Goal: Task Accomplishment & Management: Use online tool/utility

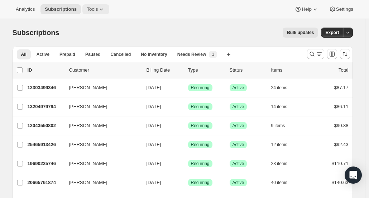
click at [98, 8] on span "Tools" at bounding box center [92, 9] width 11 height 6
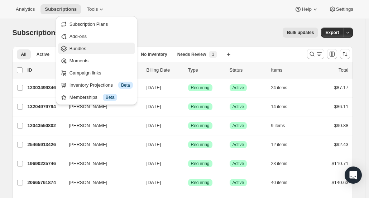
click at [104, 49] on span "Bundles" at bounding box center [101, 48] width 63 height 7
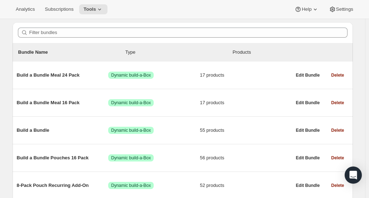
scroll to position [88, 0]
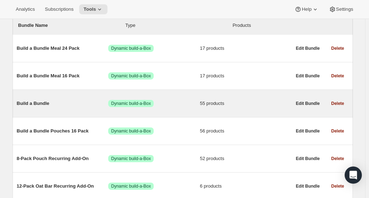
click at [36, 105] on span "Build a Bundle" at bounding box center [63, 103] width 92 height 7
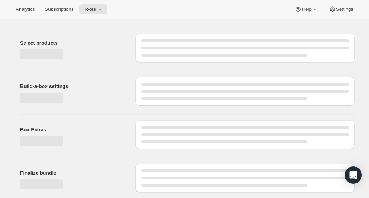
type input "Build a Bundle"
checkbox input "true"
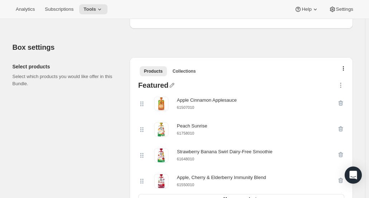
scroll to position [139, 0]
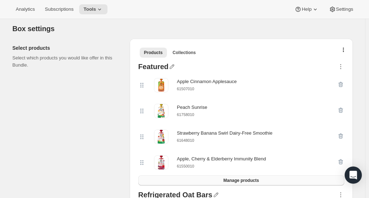
click at [244, 180] on span "Manage products" at bounding box center [240, 181] width 35 height 6
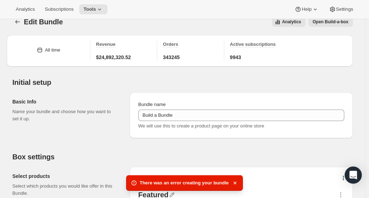
scroll to position [0, 0]
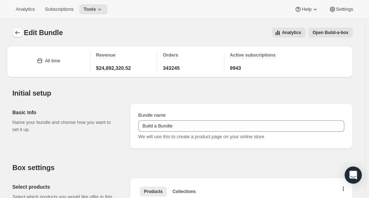
click at [18, 34] on icon "Bundles" at bounding box center [17, 32] width 7 height 7
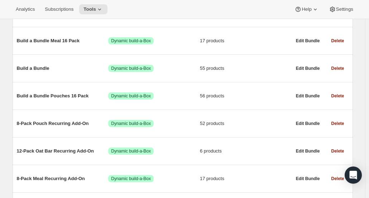
scroll to position [124, 0]
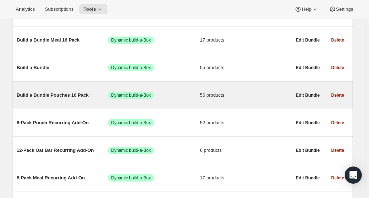
click at [45, 94] on span "Build a Bundle Pouches 16 Pack" at bounding box center [63, 95] width 92 height 7
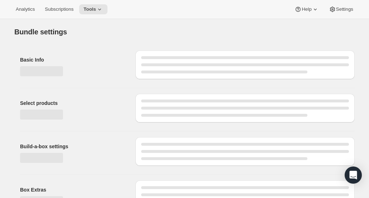
type input "Build a Bundle Pouches 16 Pack"
checkbox input "true"
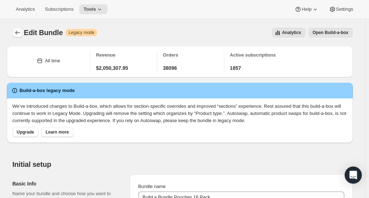
click at [16, 33] on icon "Bundles" at bounding box center [17, 32] width 7 height 7
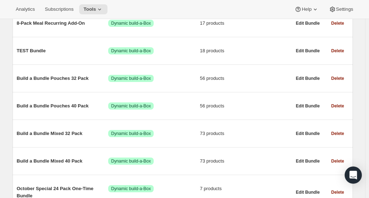
scroll to position [281, 0]
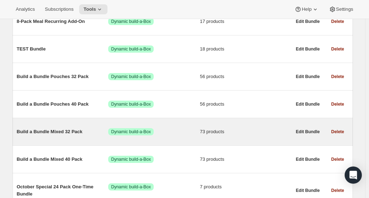
click at [57, 133] on span "Build a Bundle Mixed 32 Pack" at bounding box center [63, 131] width 92 height 7
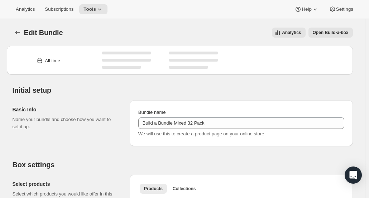
type input "Build a Bundle Mixed 32 Pack"
checkbox input "true"
select select "gid://shopify/ProductVariant/41182055432274_6321b5ac-0d1c-4f8d-8ffe-6193e28b69b8"
select select "MINIMUM"
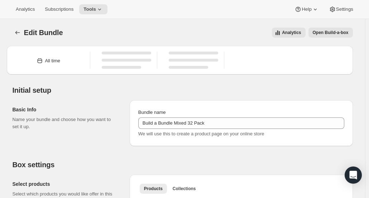
type input "Select at least 8 meals"
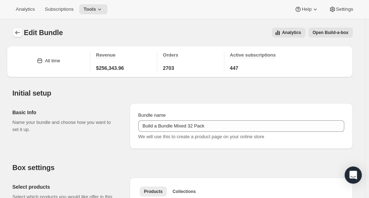
click at [15, 32] on icon "Bundles" at bounding box center [17, 32] width 7 height 7
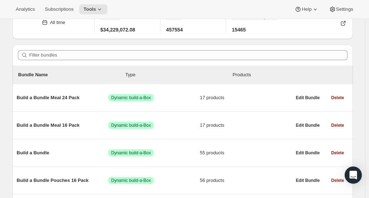
scroll to position [40, 0]
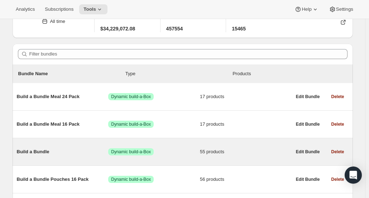
click at [34, 152] on span "Build a Bundle" at bounding box center [63, 151] width 92 height 7
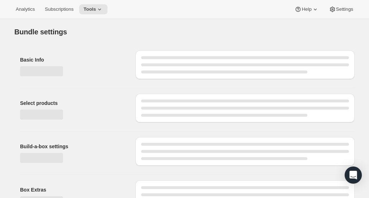
type input "Build a Bundle"
checkbox input "true"
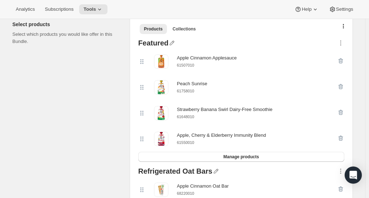
scroll to position [163, 0]
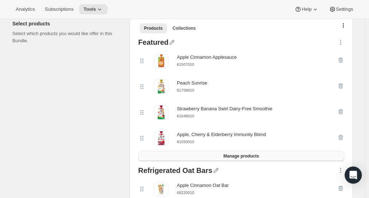
click at [258, 160] on button "Manage products" at bounding box center [241, 156] width 206 height 10
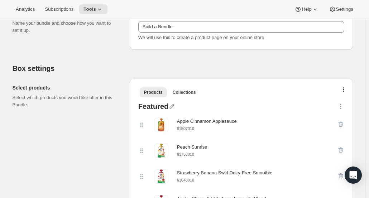
scroll to position [100, 0]
click at [95, 9] on span "Tools" at bounding box center [90, 9] width 13 height 6
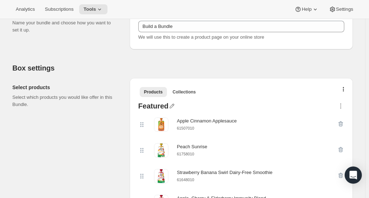
scroll to position [0, 0]
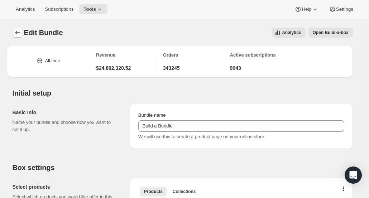
click at [17, 30] on icon "Bundles" at bounding box center [17, 32] width 7 height 7
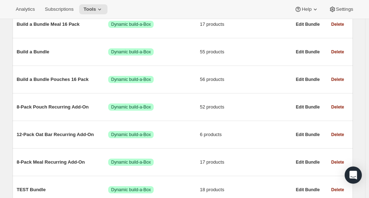
scroll to position [140, 0]
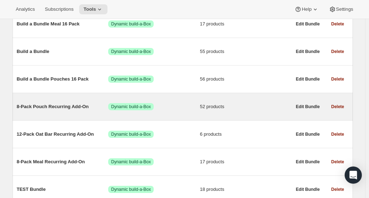
click at [40, 106] on span "8-Pack Pouch Recurring Add-On" at bounding box center [63, 106] width 92 height 7
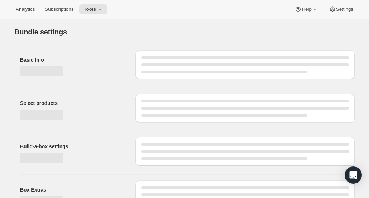
type input "8-Pack Pouch Recurring Add-On"
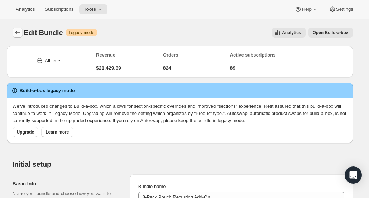
click at [18, 29] on icon "Bundles" at bounding box center [17, 32] width 7 height 7
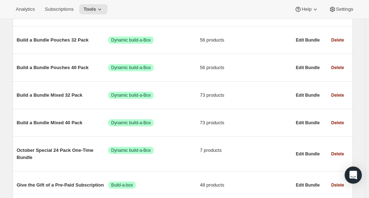
scroll to position [318, 0]
